Goal: Task Accomplishment & Management: Manage account settings

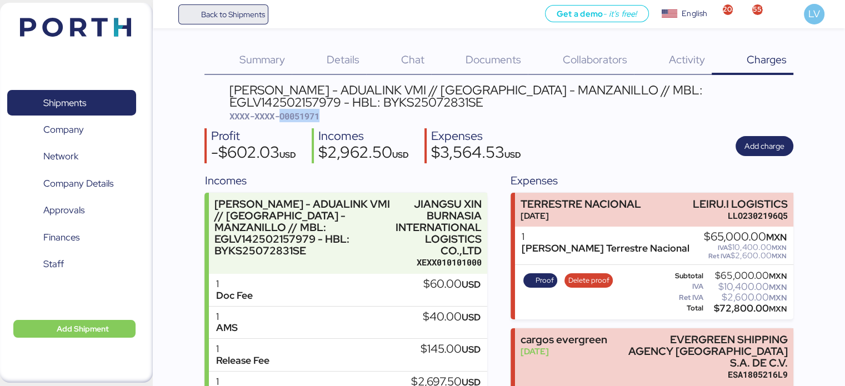
click at [207, 9] on span "Back to Shipments" at bounding box center [233, 14] width 64 height 13
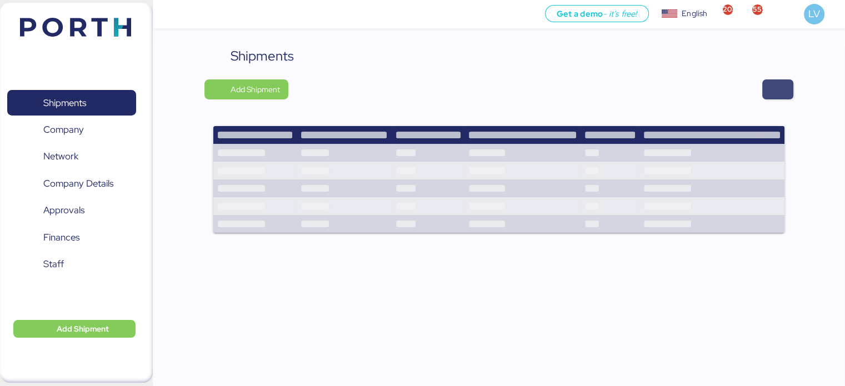
click at [792, 88] on span "button" at bounding box center [777, 89] width 31 height 20
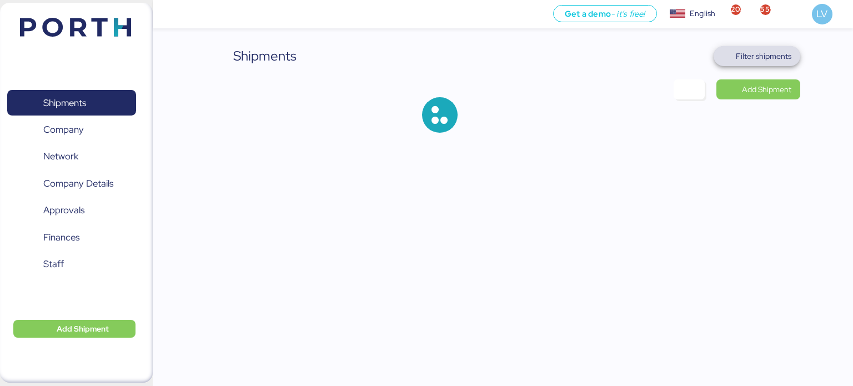
click at [748, 61] on span "Filter shipments" at bounding box center [764, 55] width 56 height 13
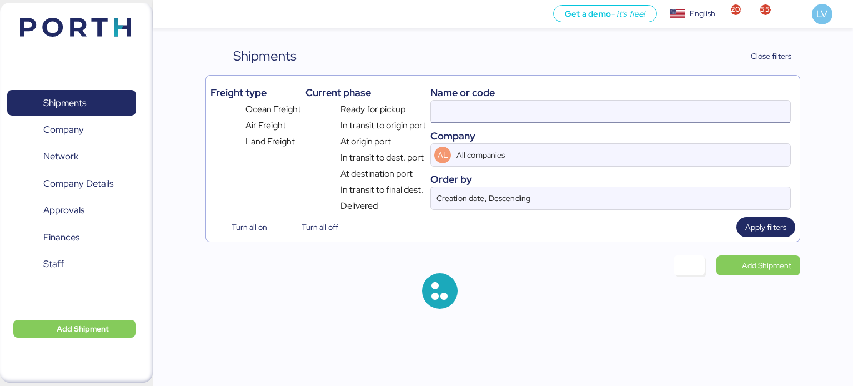
click at [640, 108] on input at bounding box center [610, 112] width 359 height 22
paste input "COSU6425972980"
type input "COSU6425972980"
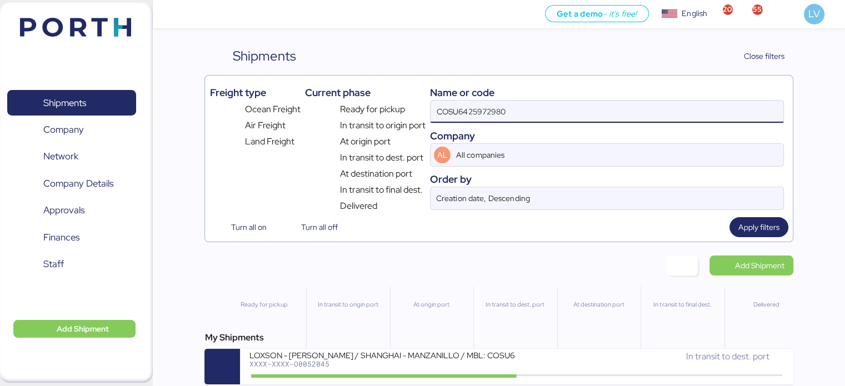
click at [451, 348] on div "My Shipments LOXSON - [PERSON_NAME] / [GEOGRAPHIC_DATA] - MANZANILLO / MBL: COS…" at bounding box center [498, 357] width 588 height 53
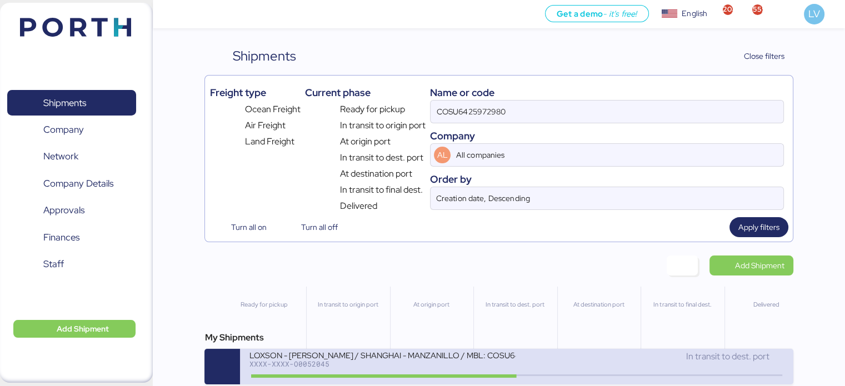
click at [436, 368] on div "XXXX-XXXX-O0052045" at bounding box center [382, 364] width 267 height 8
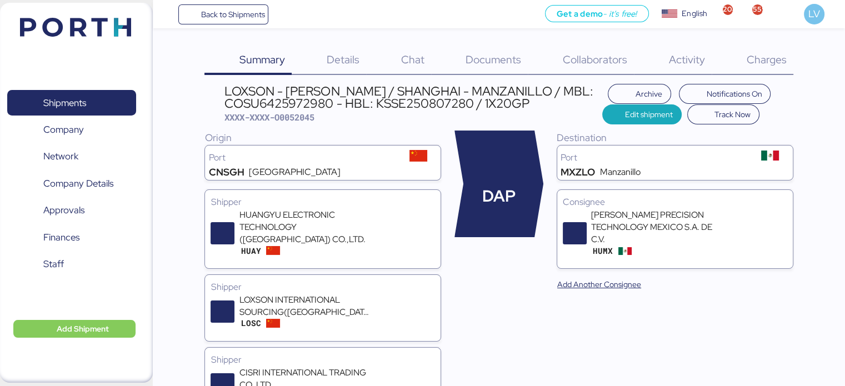
click at [753, 49] on div "Charges 0" at bounding box center [753, 60] width 82 height 29
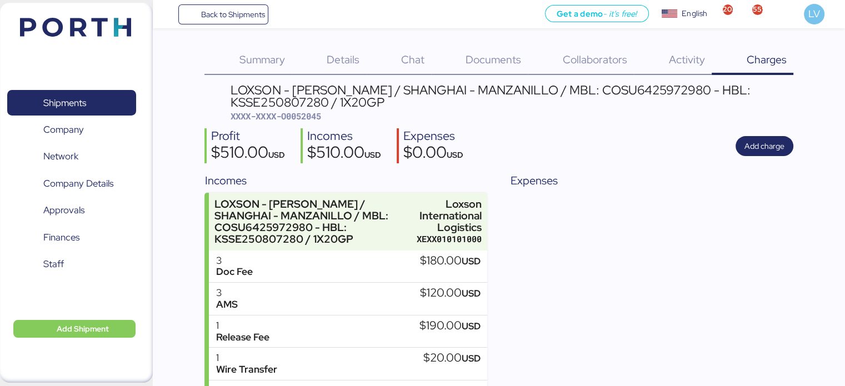
click at [254, 42] on div "Summary 0 Details 0 Chat 0 Documents 0 Collaborators 0 Activity 0 Charges 0 LOX…" at bounding box center [422, 217] width 845 height 435
click at [253, 57] on span "Summary" at bounding box center [262, 59] width 46 height 14
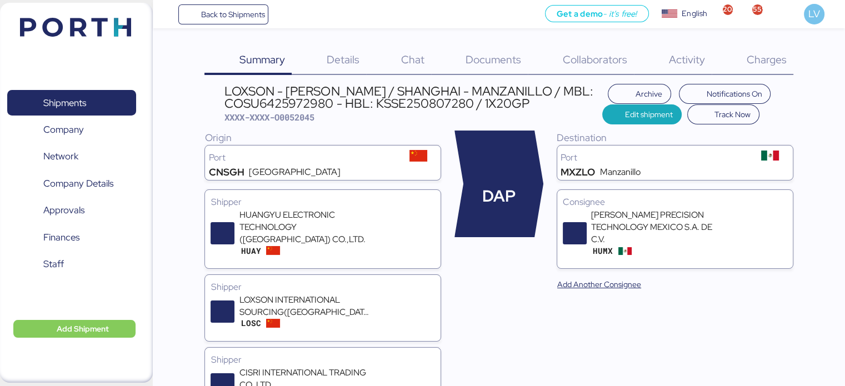
click at [347, 90] on div "LOXSON - [PERSON_NAME] / SHANGHAI - MANZANILLO / MBL: COSU6425972980 - HBL: KSS…" at bounding box center [413, 97] width 378 height 25
click at [786, 66] on div "Charges 0" at bounding box center [753, 60] width 82 height 29
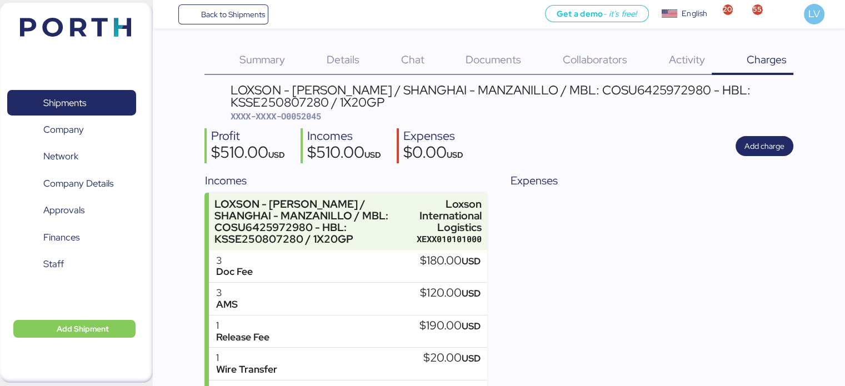
click at [736, 156] on div "Profit $510.00 USD Incomes $510.00 USD Expenses $0.00 USD Add charge" at bounding box center [498, 145] width 588 height 35
click at [789, 126] on div "LOXSON - [PERSON_NAME] / SHANGHAI - MANZANILLO / MBL: COSU6425972980 - HBL: KSS…" at bounding box center [498, 259] width 588 height 351
click at [781, 142] on span "Add charge" at bounding box center [765, 145] width 40 height 13
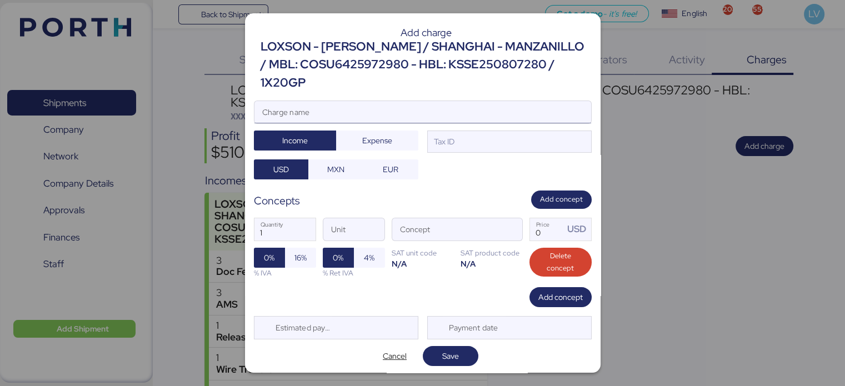
click at [502, 101] on input "Charge name" at bounding box center [422, 112] width 337 height 22
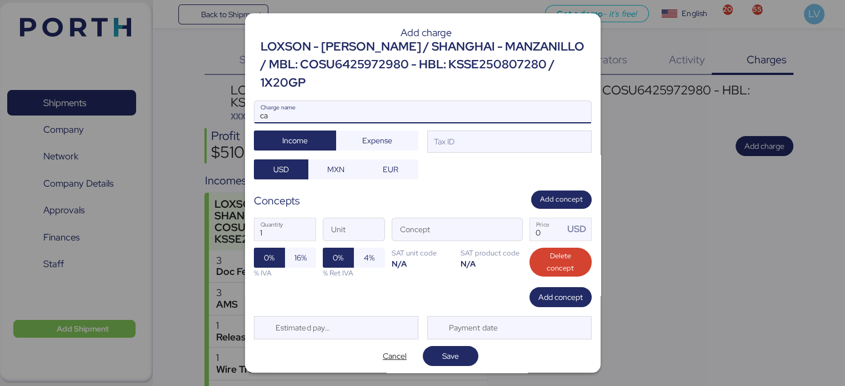
type input "c"
type input "CARGOS COSCO"
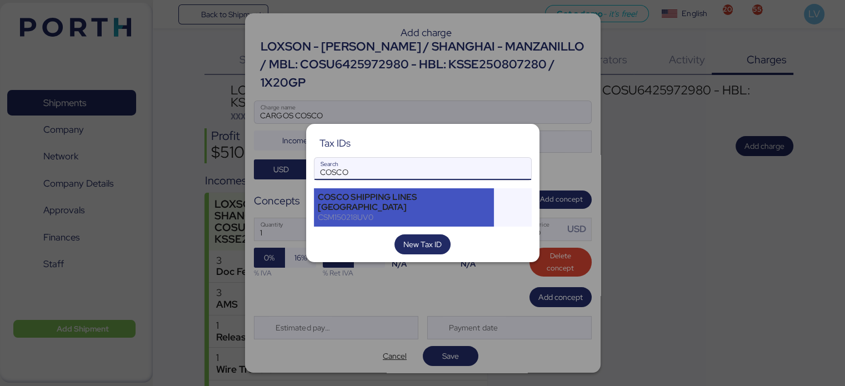
type input "COSCO"
click at [427, 197] on div "COSCO SHIPPING LINES [GEOGRAPHIC_DATA]" at bounding box center [404, 202] width 173 height 20
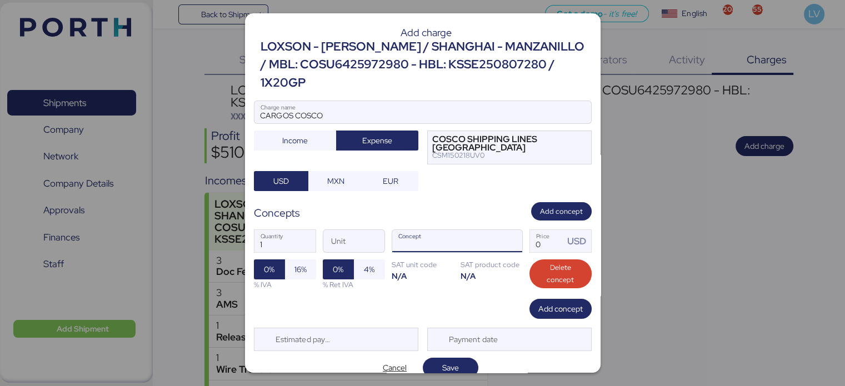
click at [491, 230] on input "Concept" at bounding box center [443, 241] width 103 height 22
click at [500, 233] on span "button" at bounding box center [510, 244] width 23 height 23
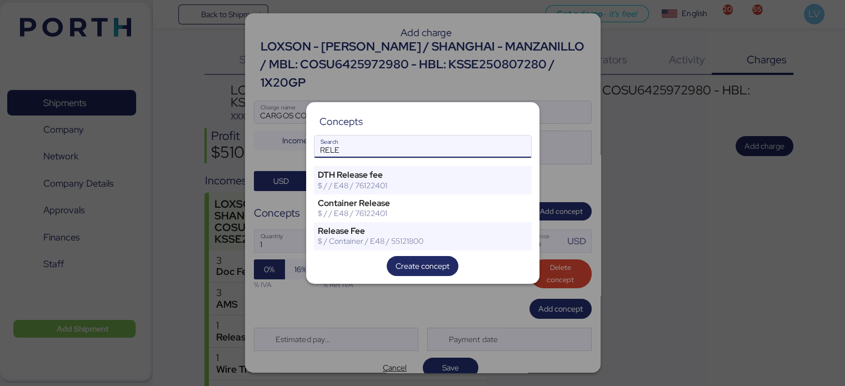
type input "RELE"
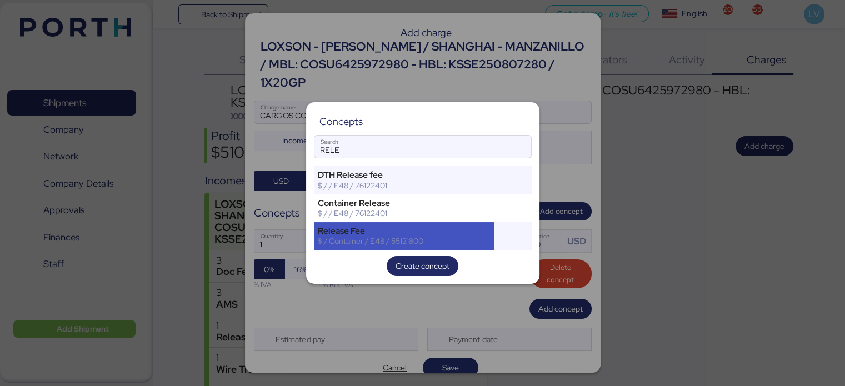
click at [418, 239] on div "$ / Container / E48 / 55121800" at bounding box center [404, 241] width 173 height 10
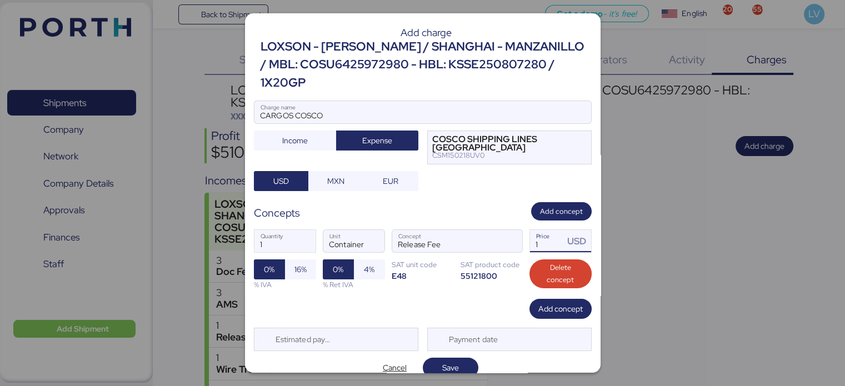
click at [547, 230] on input "1" at bounding box center [547, 241] width 34 height 22
type input "62"
click at [344, 331] on div "Estimated payment date" at bounding box center [336, 339] width 164 height 23
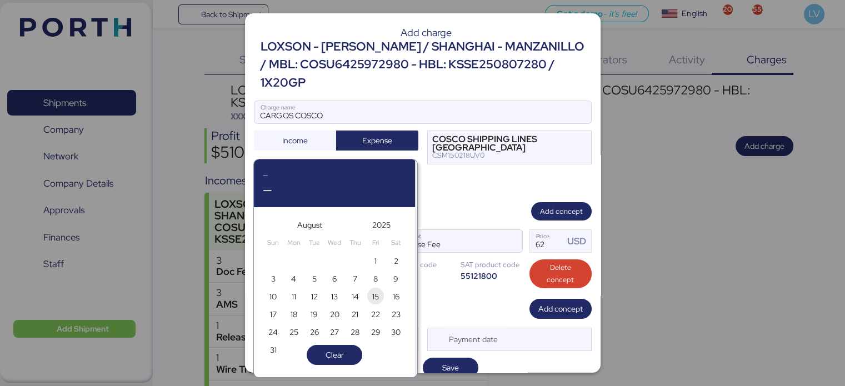
click at [374, 297] on span "15" at bounding box center [375, 296] width 7 height 13
type input "[DATE]"
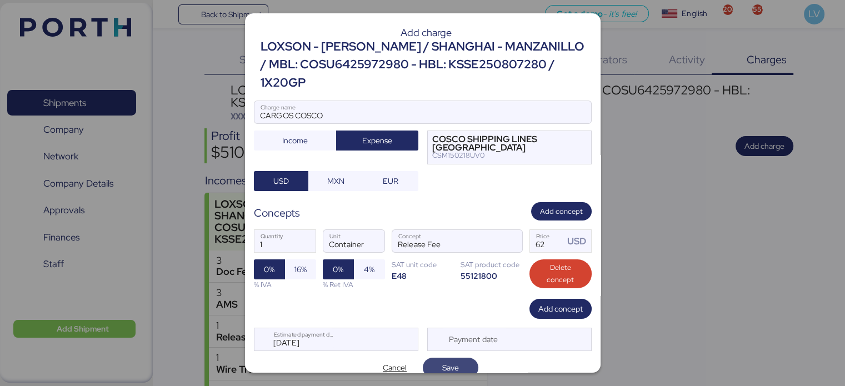
click at [456, 358] on span "Save" at bounding box center [451, 368] width 56 height 20
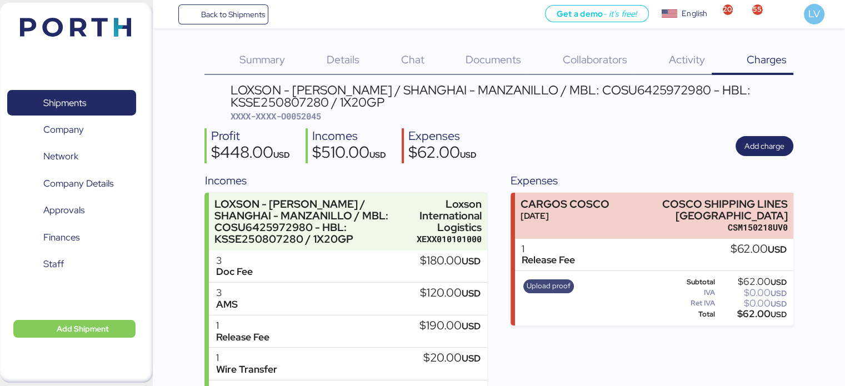
click at [554, 288] on span "Upload proof" at bounding box center [549, 286] width 44 height 12
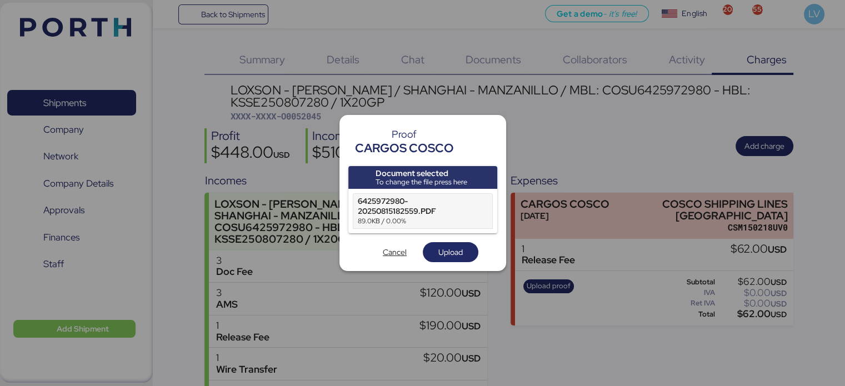
click at [456, 238] on div "Document selected To change the file press here 6425972980-20250815182559.PDF 8…" at bounding box center [422, 214] width 149 height 97
click at [458, 263] on div "Proof CARGOS COSCO Document selected To change the file press here 6425972980-2…" at bounding box center [422, 193] width 167 height 157
click at [458, 253] on span "Upload" at bounding box center [450, 252] width 24 height 13
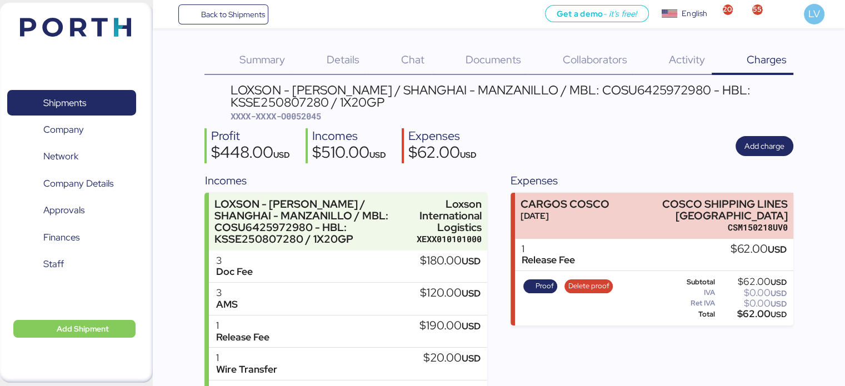
click at [305, 113] on span "XXXX-XXXX-O0052045" at bounding box center [276, 116] width 90 height 11
copy span "O0052045"
click at [257, 22] on span "Back to Shipments" at bounding box center [223, 14] width 83 height 20
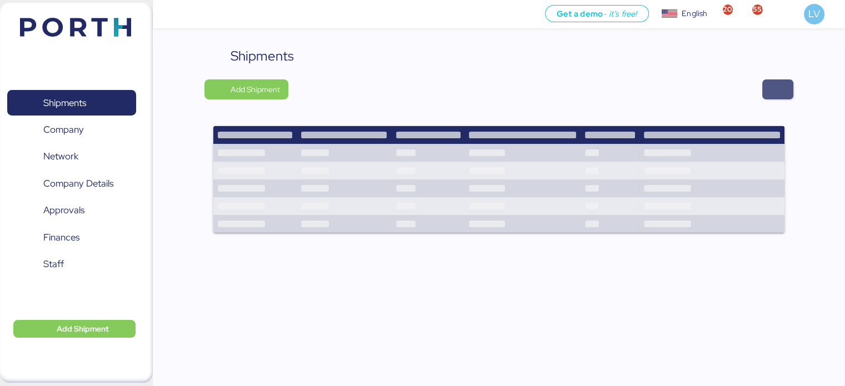
click at [769, 96] on span "button" at bounding box center [777, 89] width 31 height 20
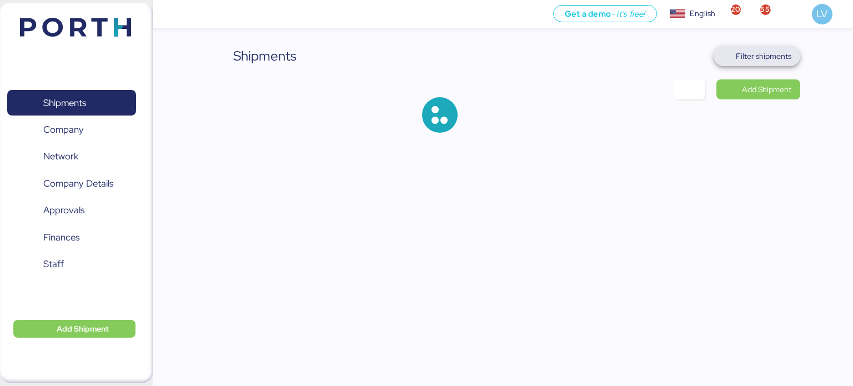
click at [757, 59] on span "Filter shipments" at bounding box center [764, 55] width 56 height 13
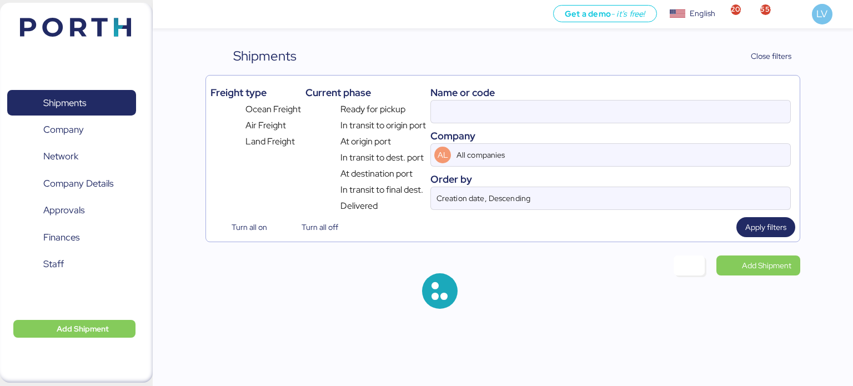
click at [657, 99] on div "Name or code" at bounding box center [611, 92] width 361 height 15
click at [645, 108] on input at bounding box center [610, 112] width 359 height 22
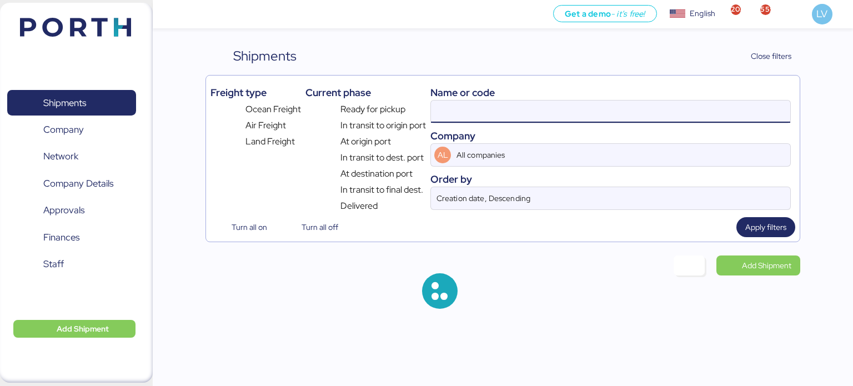
paste input "O0051597"
type input "O0051597"
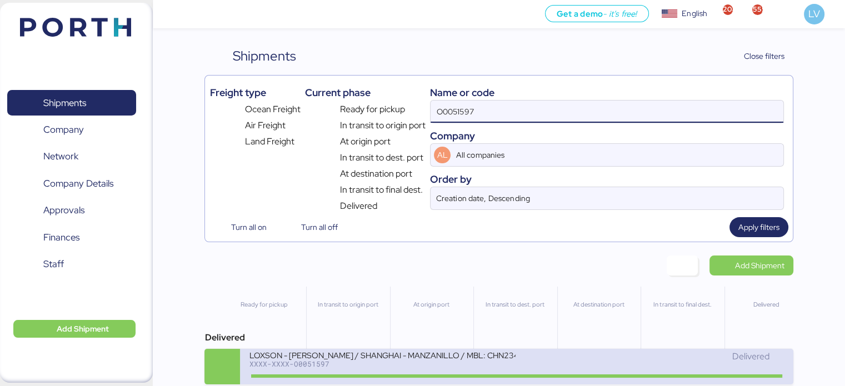
click at [308, 357] on div "LOXSON - [PERSON_NAME] / SHANGHAI - MANZANILLO / MBL: CHN2347044 - HBL: KSSE250…" at bounding box center [382, 354] width 267 height 9
